Goal: Navigation & Orientation: Find specific page/section

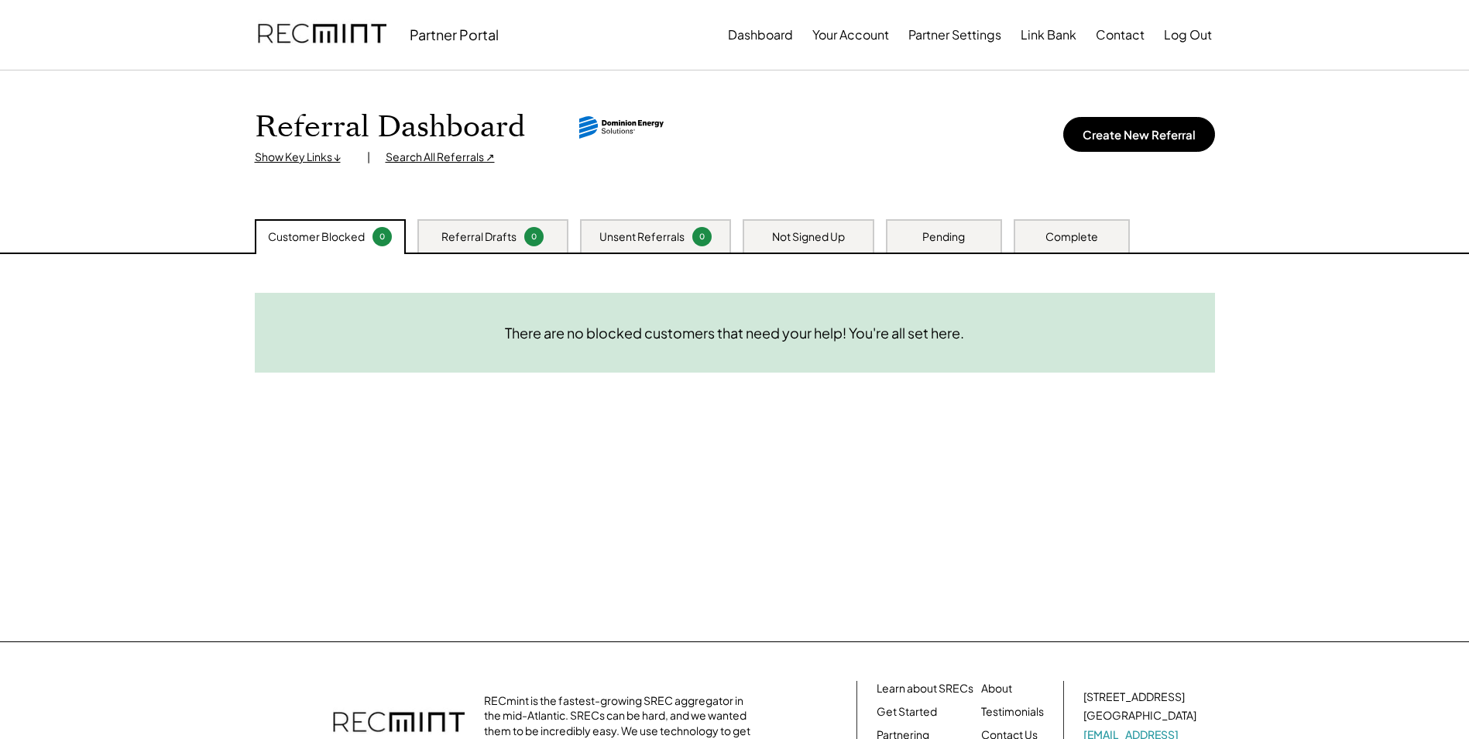
click at [460, 232] on div "Referral Drafts" at bounding box center [478, 236] width 75 height 15
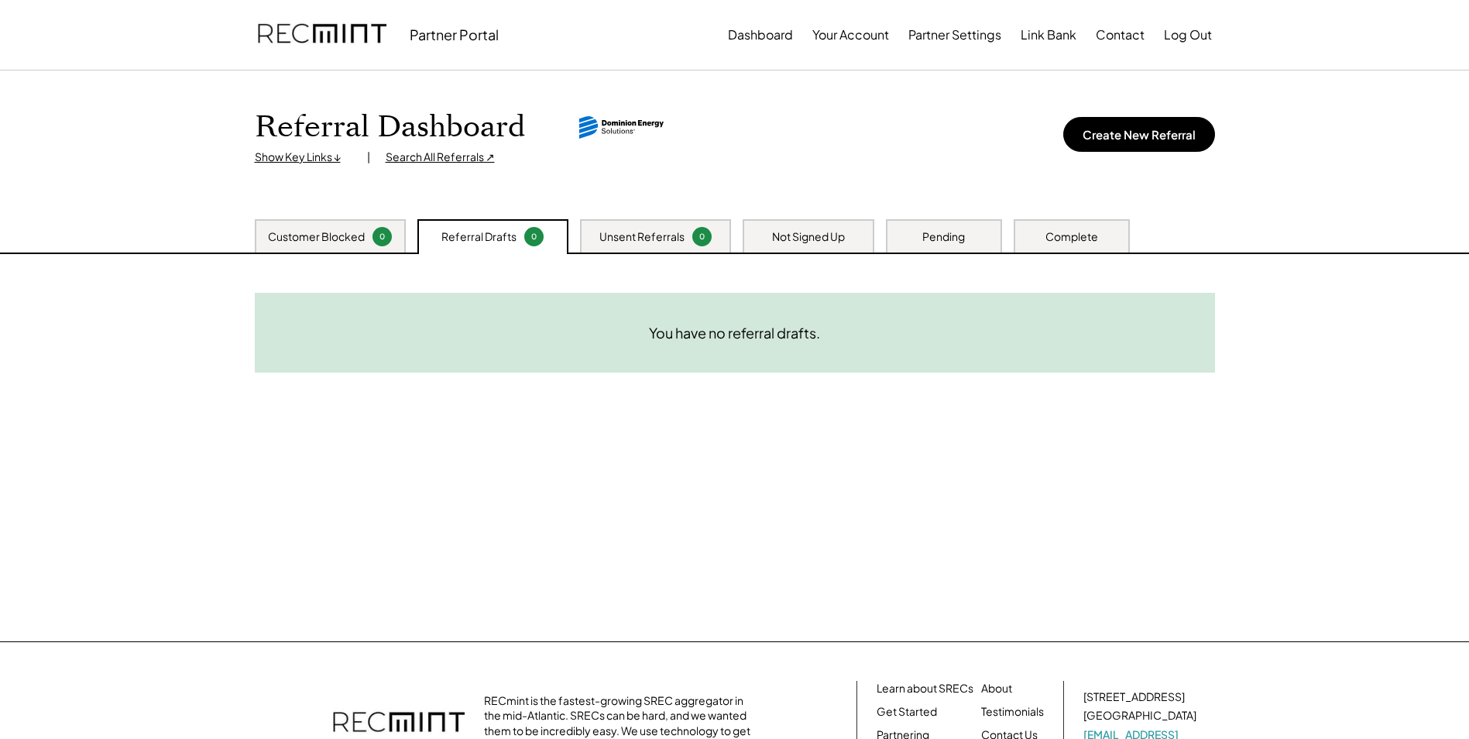
click at [354, 236] on div "Customer Blocked" at bounding box center [316, 236] width 97 height 15
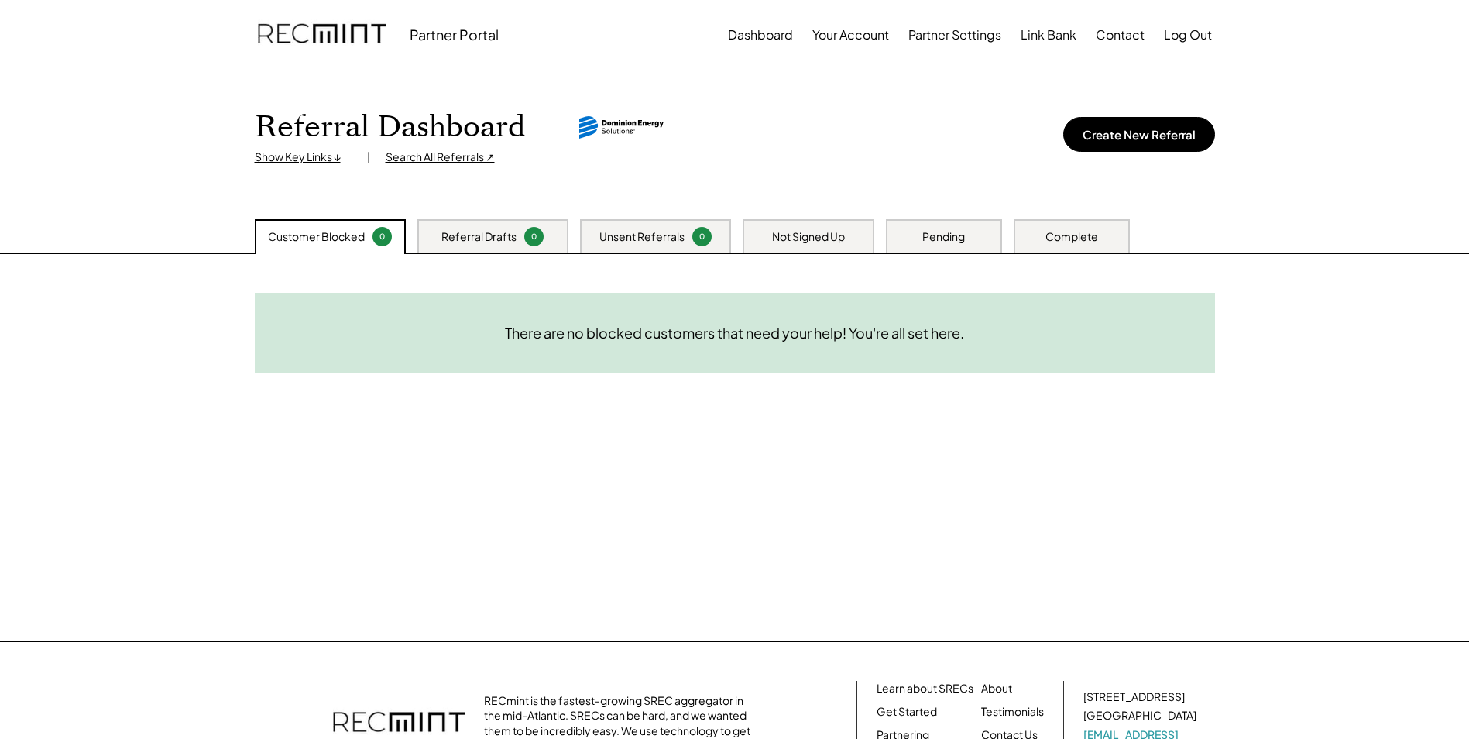
click at [492, 240] on div "Referral Drafts" at bounding box center [478, 236] width 75 height 15
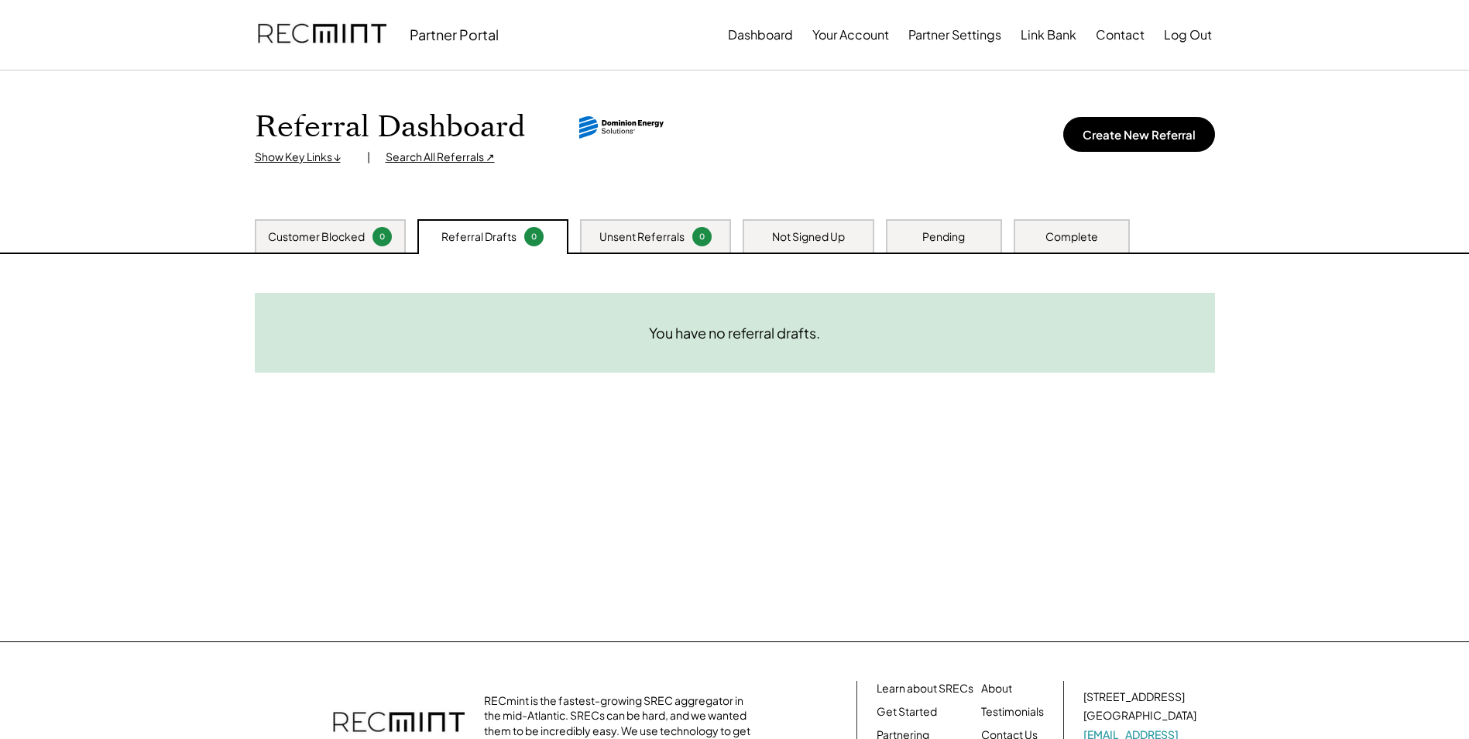
click at [332, 235] on div "Customer Blocked" at bounding box center [316, 236] width 97 height 15
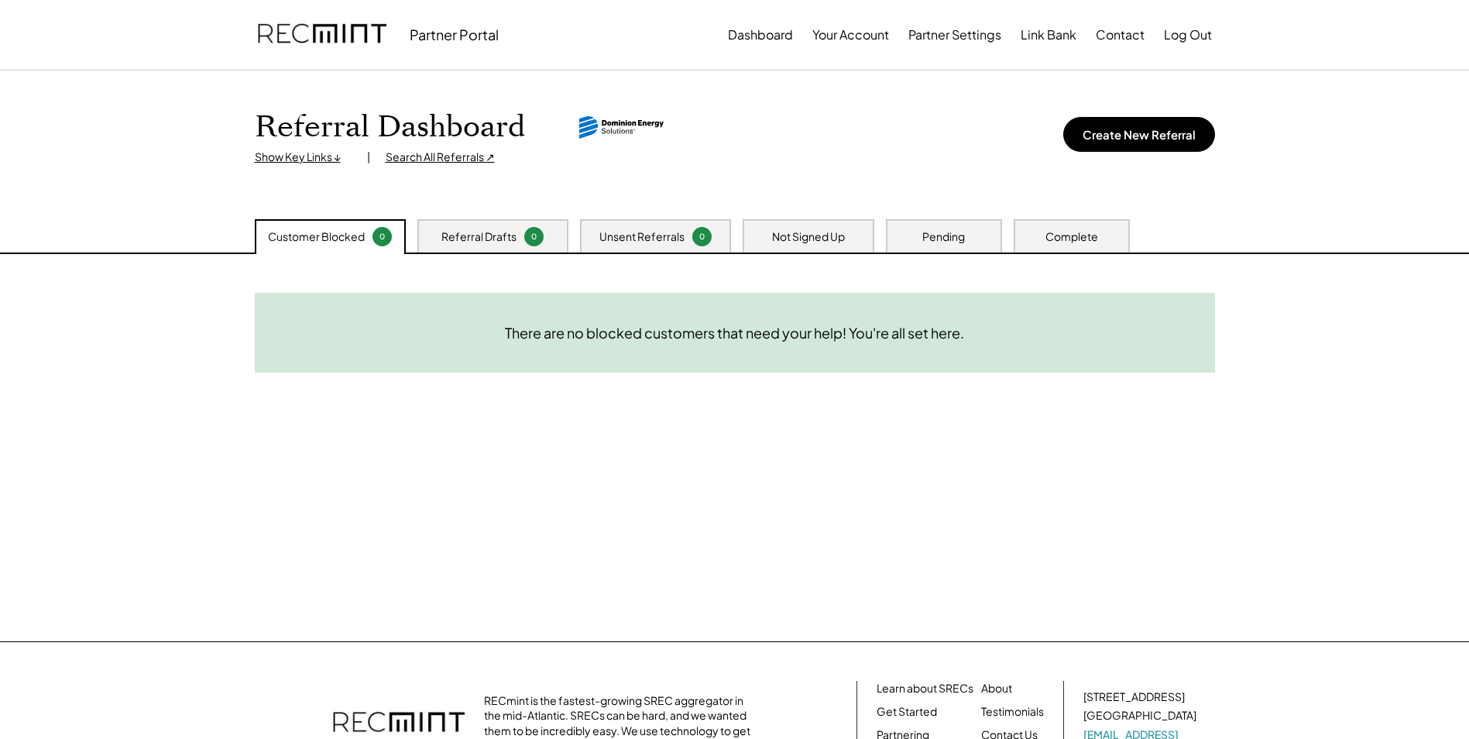
click at [651, 238] on div "Unsent Referrals" at bounding box center [641, 236] width 85 height 15
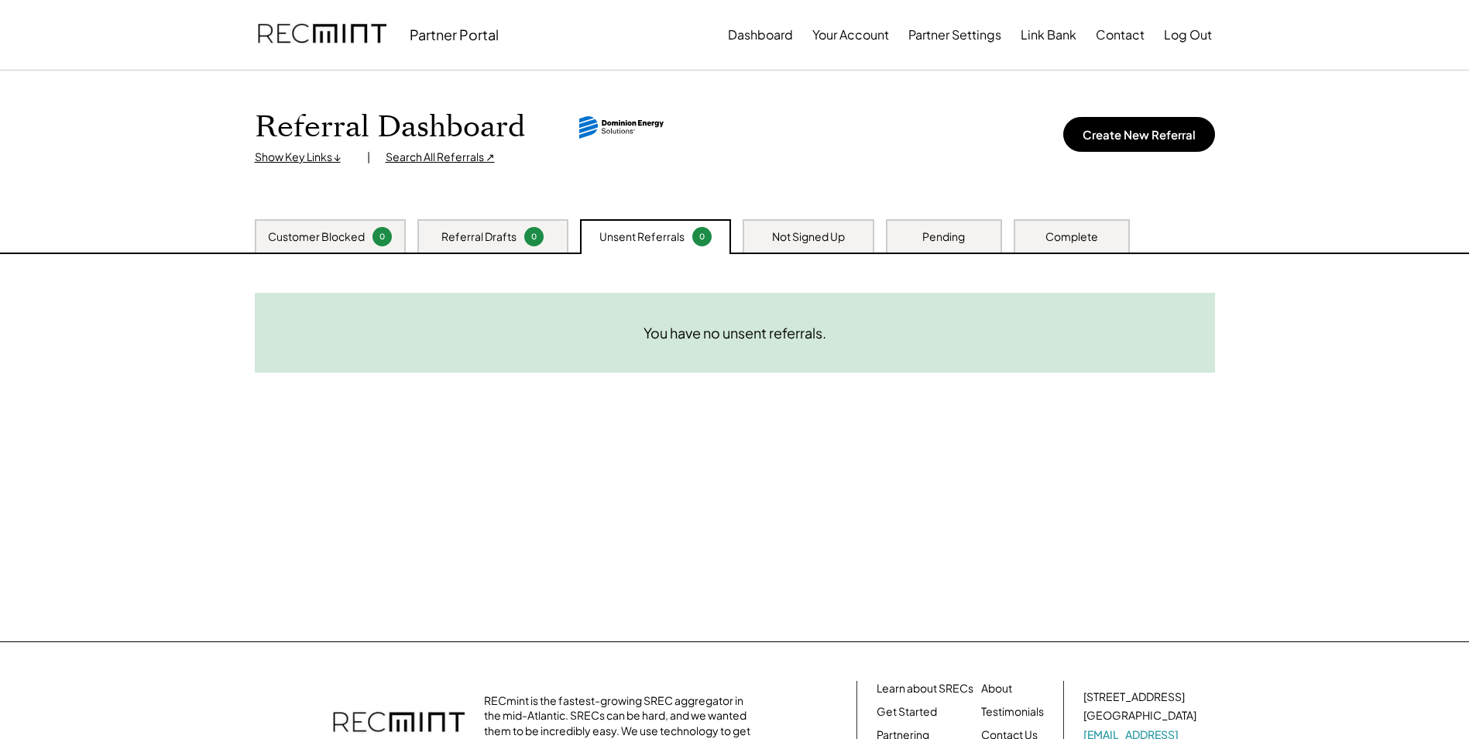
click at [783, 239] on div "Not Signed Up" at bounding box center [808, 236] width 73 height 15
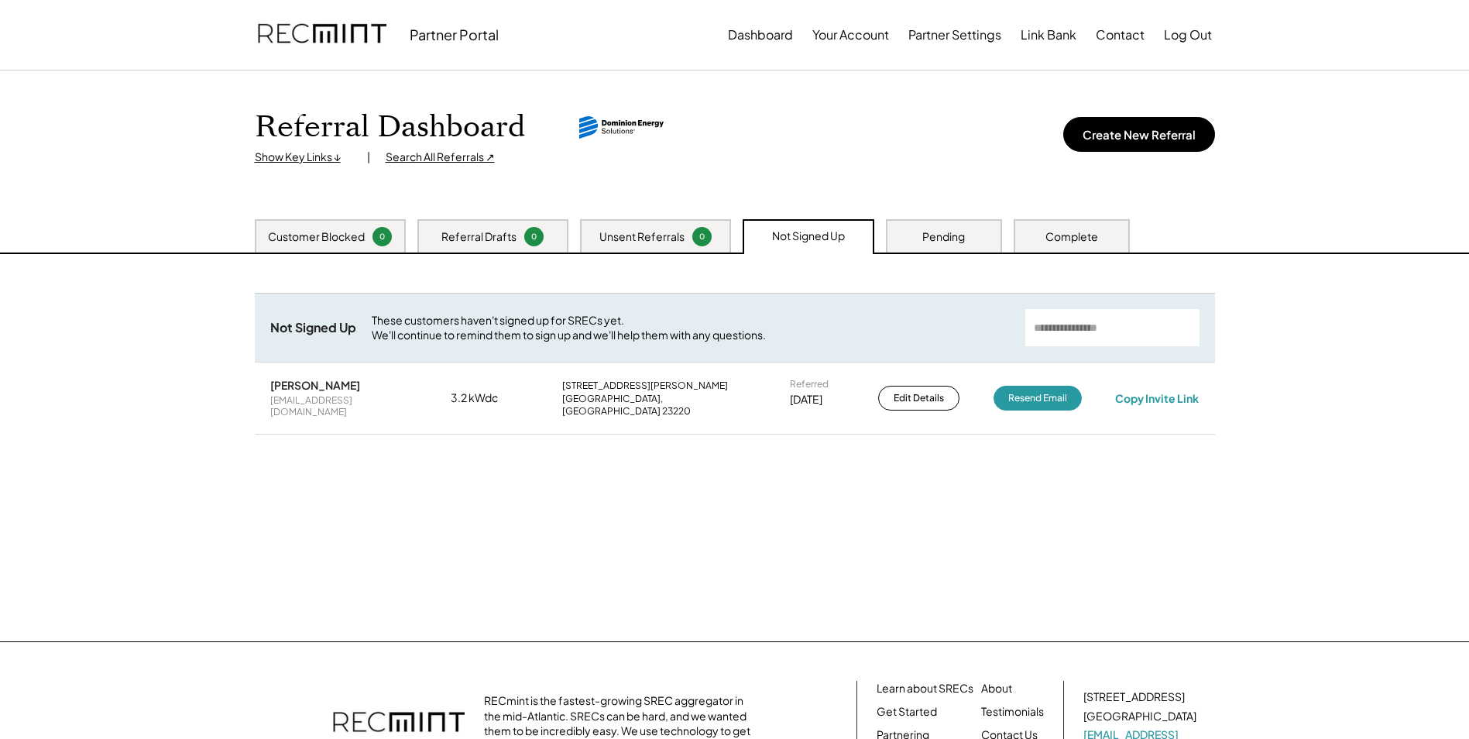
click at [345, 232] on div "Customer Blocked" at bounding box center [316, 236] width 97 height 15
